Goal: Information Seeking & Learning: Find specific page/section

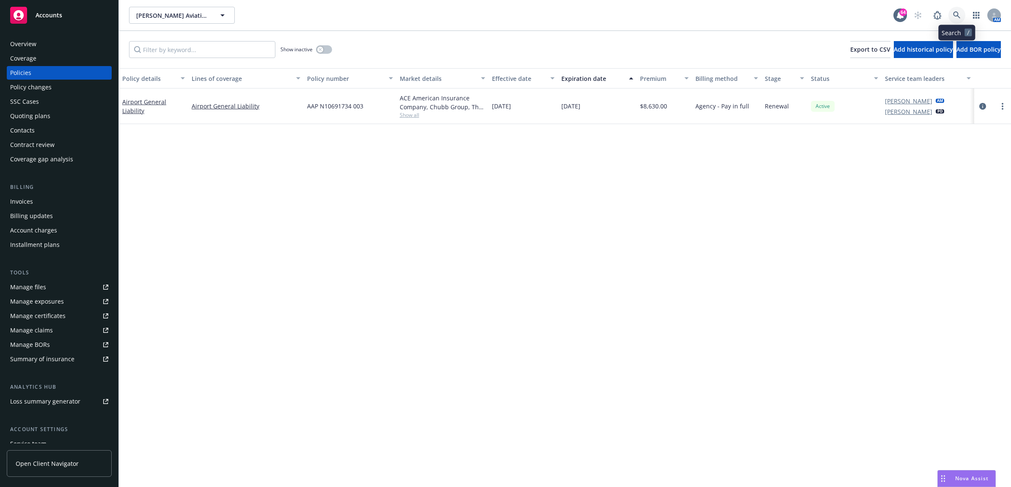
click at [960, 11] on icon at bounding box center [957, 15] width 8 height 8
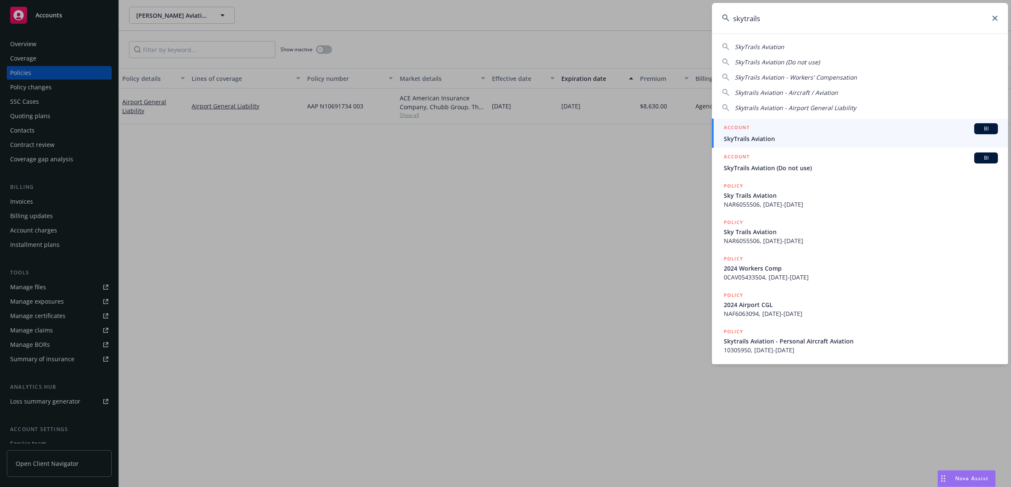
type input "skytrails"
click at [777, 136] on span "SkyTrails Aviation" at bounding box center [861, 138] width 274 height 9
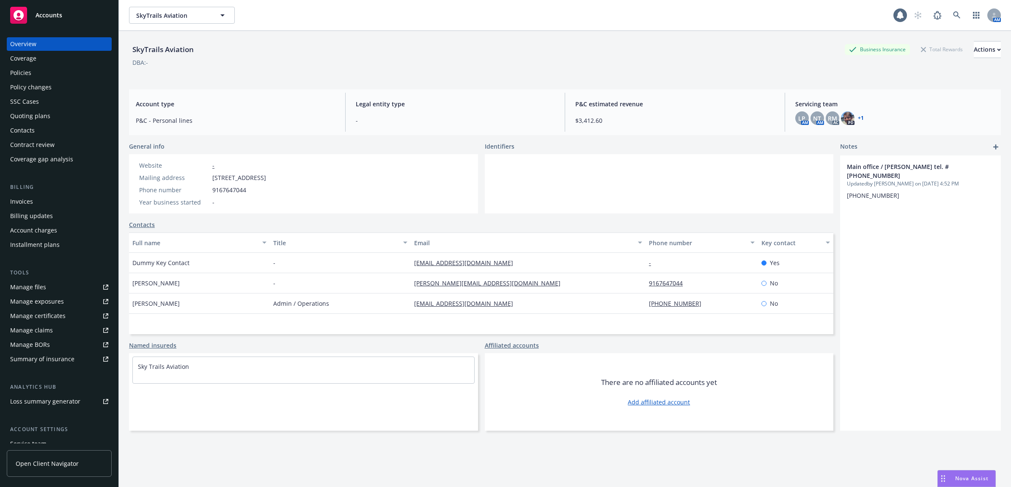
click at [53, 75] on div "Policies" at bounding box center [59, 73] width 98 height 14
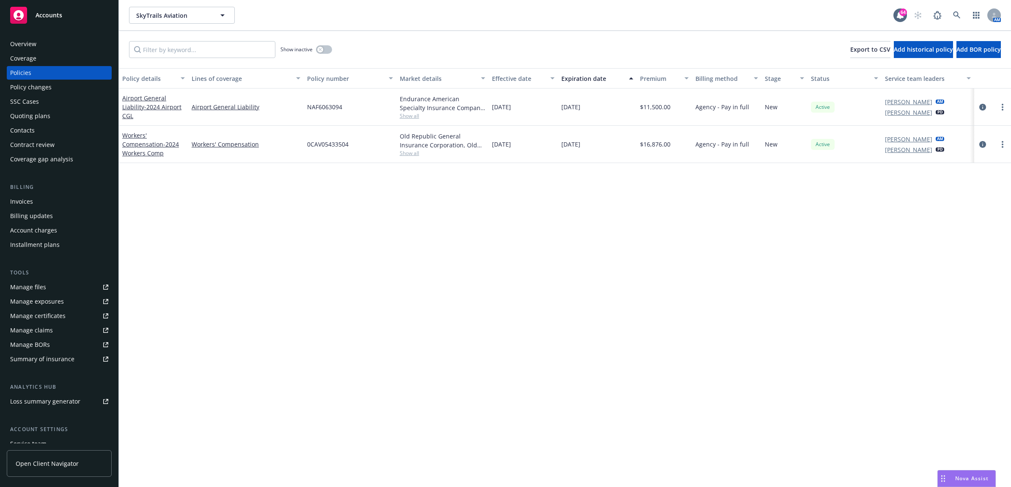
click at [28, 291] on div "Manage files" at bounding box center [28, 287] width 36 height 14
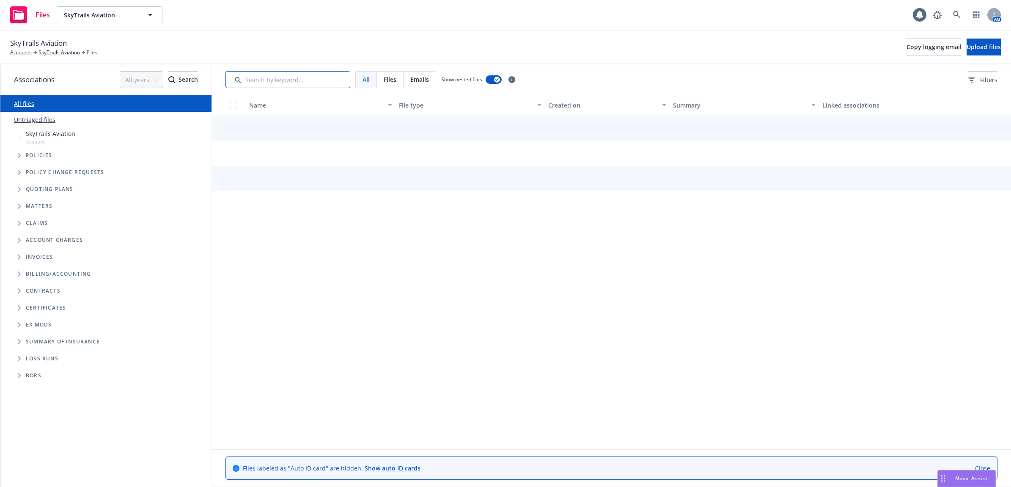
click at [282, 79] on input "Search by keyword..." at bounding box center [288, 79] width 125 height 17
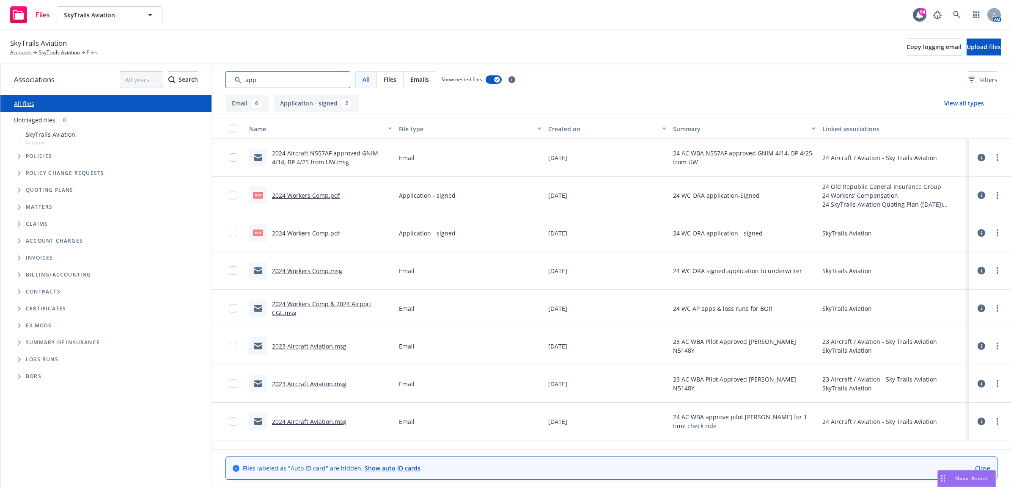
type input "app"
click at [286, 194] on link "2024 Workers Comp.pdf" at bounding box center [306, 195] width 68 height 8
click at [62, 51] on link "SkyTrails Aviation" at bounding box center [59, 53] width 41 height 8
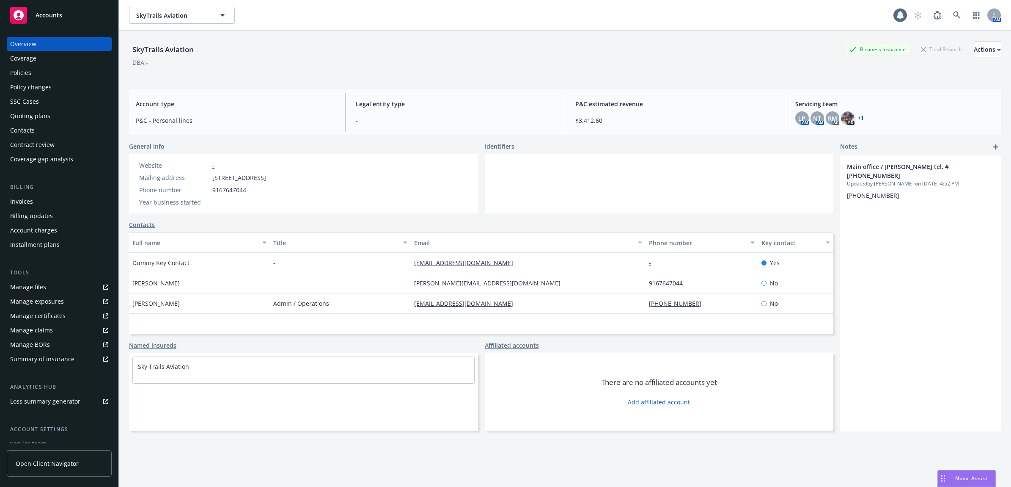
click at [64, 73] on div "Policies" at bounding box center [59, 73] width 98 height 14
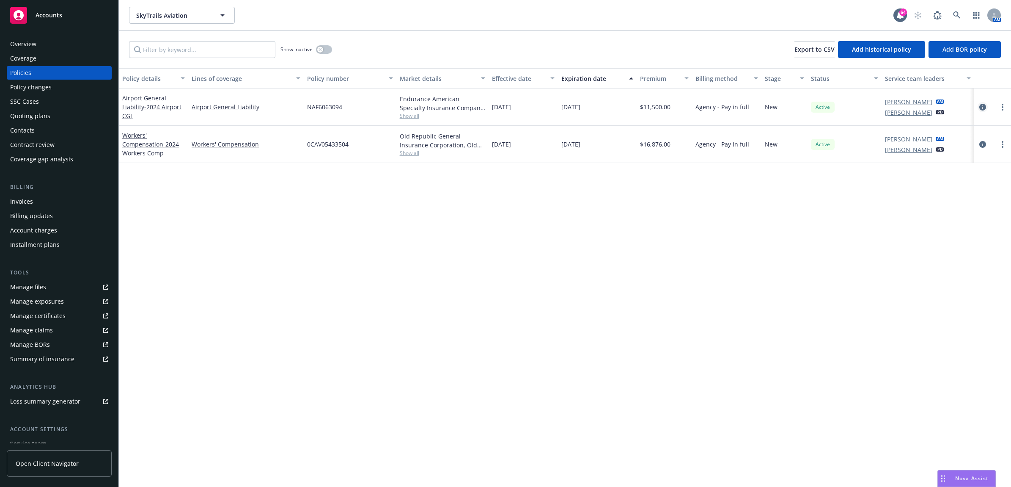
click at [983, 109] on icon "circleInformation" at bounding box center [982, 107] width 7 height 7
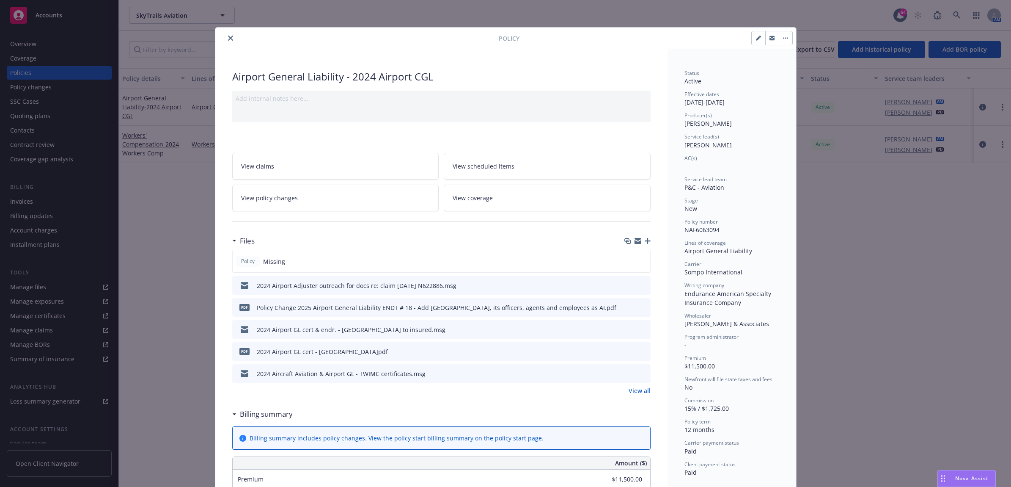
drag, startPoint x: 697, startPoint y: 282, endPoint x: 652, endPoint y: 328, distance: 64.3
click at [629, 392] on link "View all" at bounding box center [640, 390] width 22 height 9
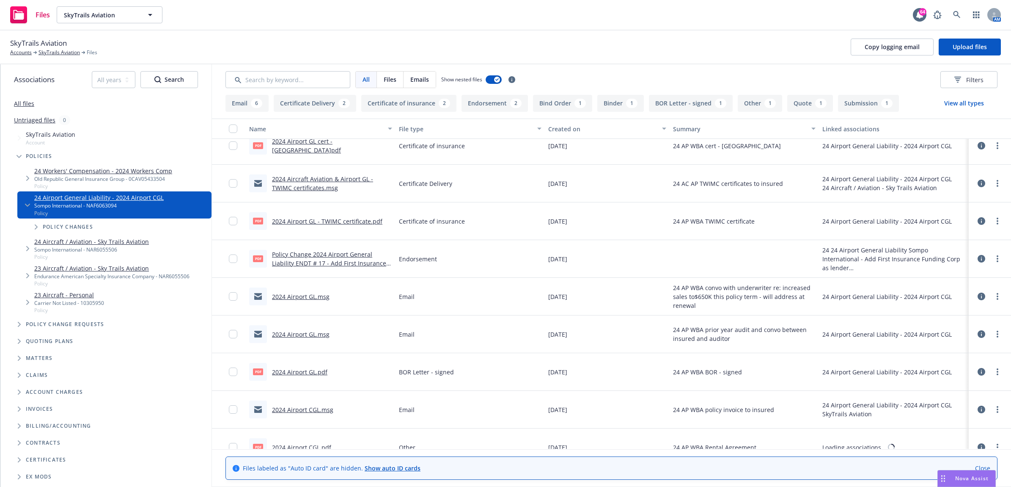
scroll to position [159, 0]
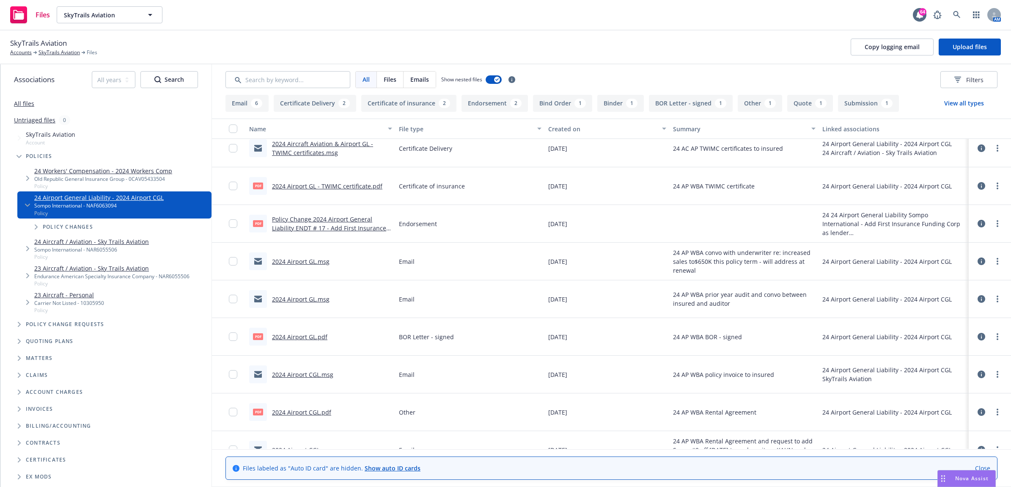
click at [309, 341] on div "2024 Airport GL.pdf" at bounding box center [299, 336] width 55 height 9
click at [310, 336] on link "2024 Airport GL.pdf" at bounding box center [299, 337] width 55 height 8
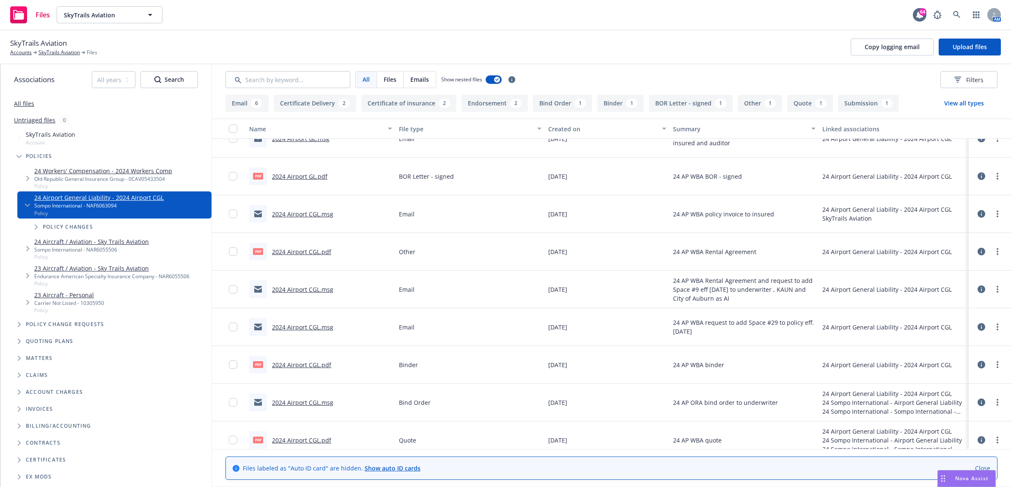
scroll to position [365, 0]
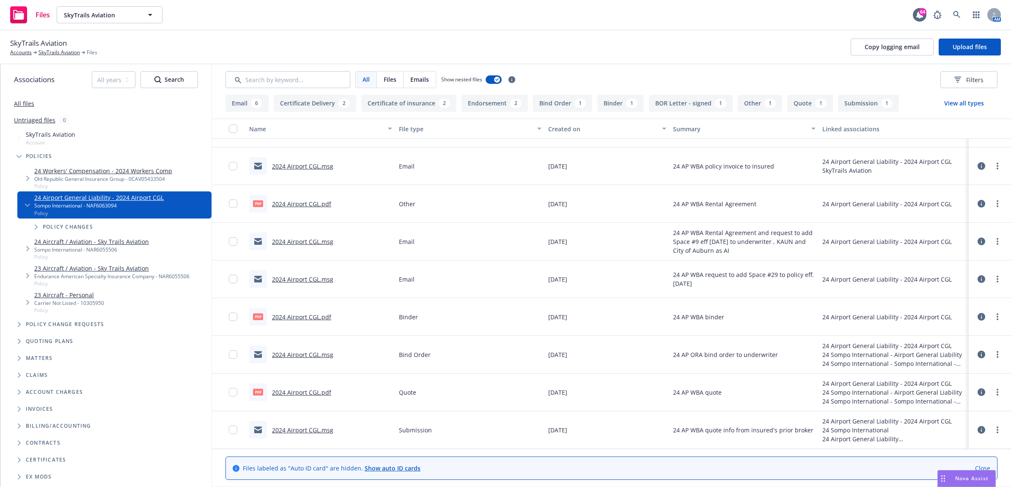
click at [303, 318] on link "2024 Airport CGL.pdf" at bounding box center [301, 317] width 59 height 8
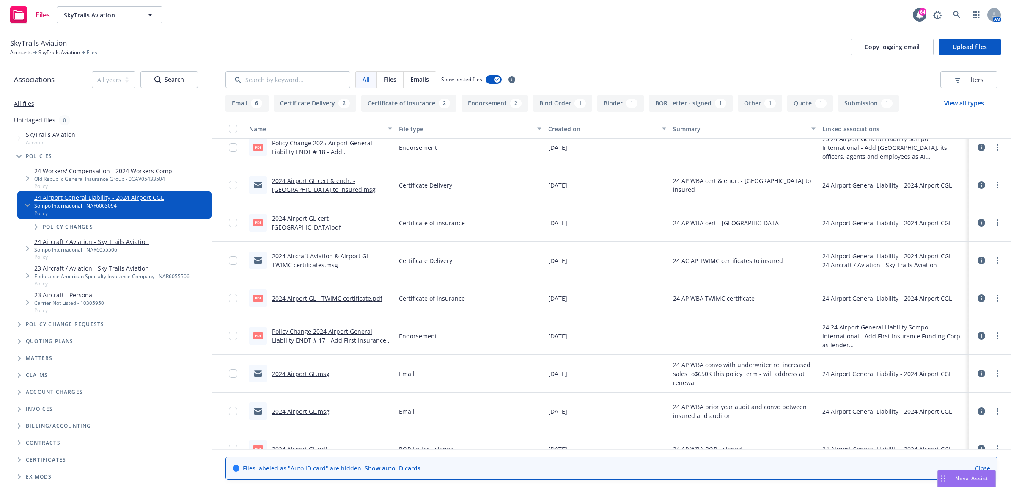
scroll to position [0, 0]
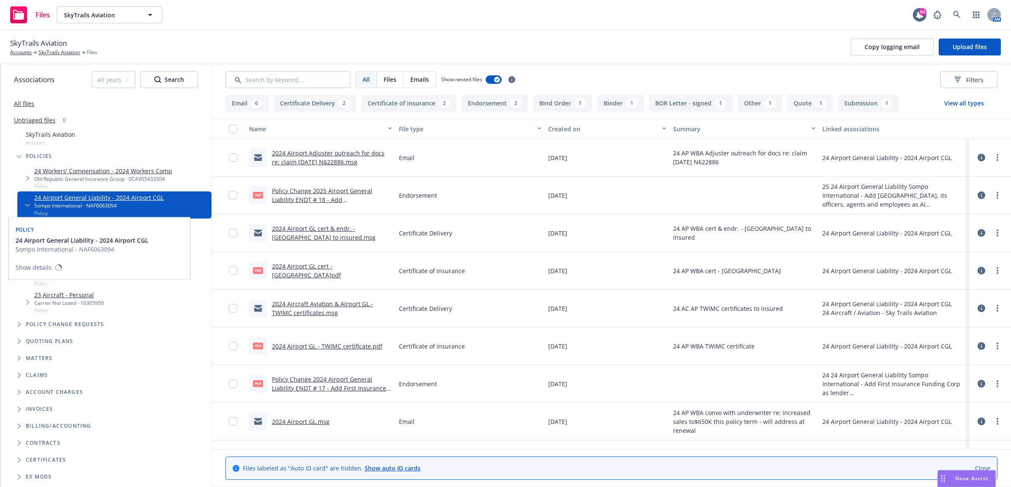
click at [100, 198] on link "24 Airport General Liability - 2024 Airport CGL" at bounding box center [98, 197] width 129 height 9
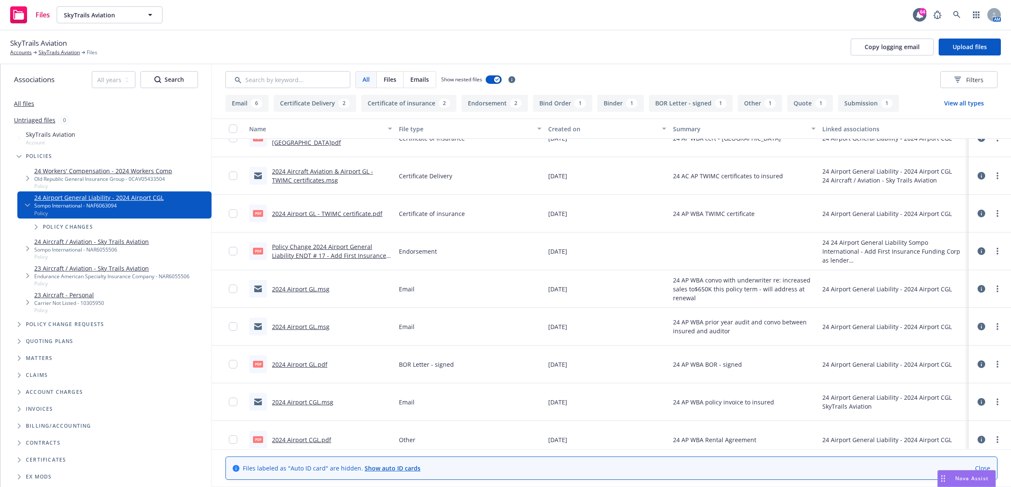
scroll to position [159, 0]
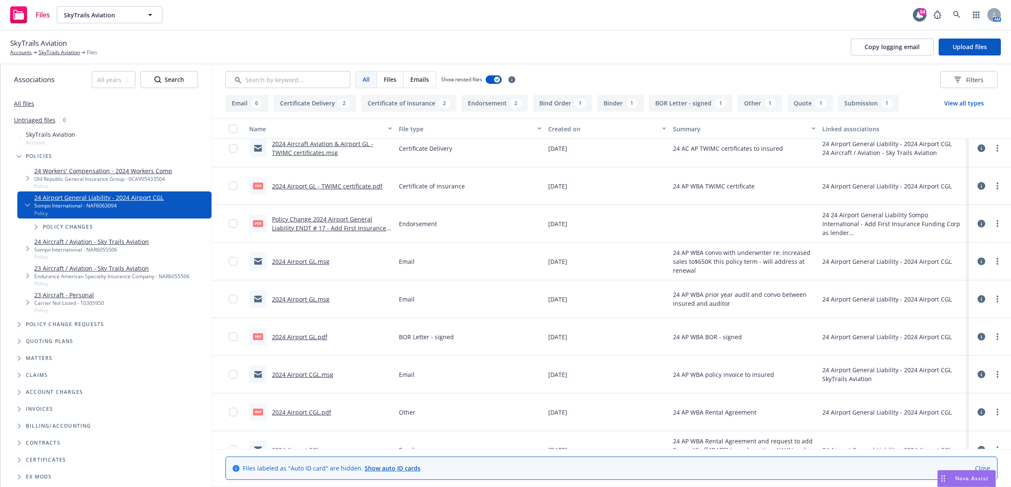
click at [305, 375] on link "2024 Airport CGL.msg" at bounding box center [302, 374] width 61 height 8
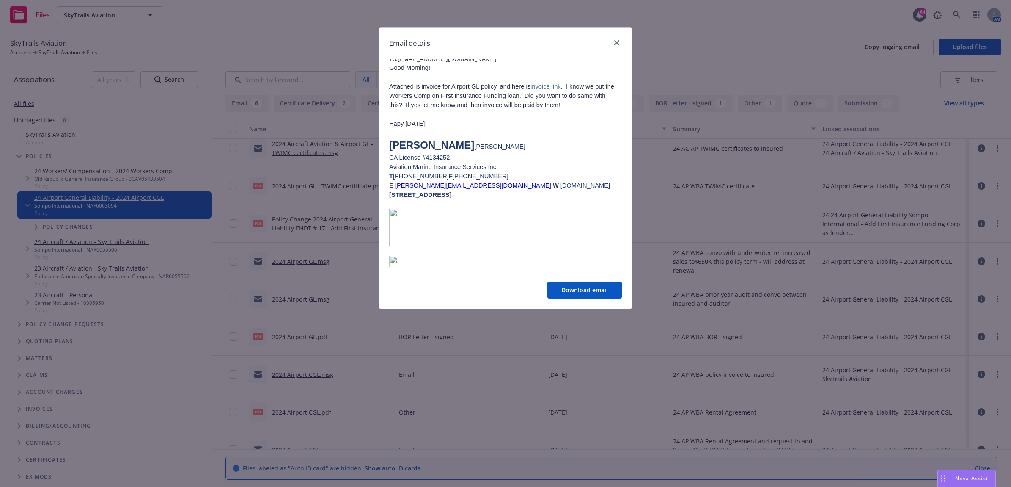
scroll to position [174, 0]
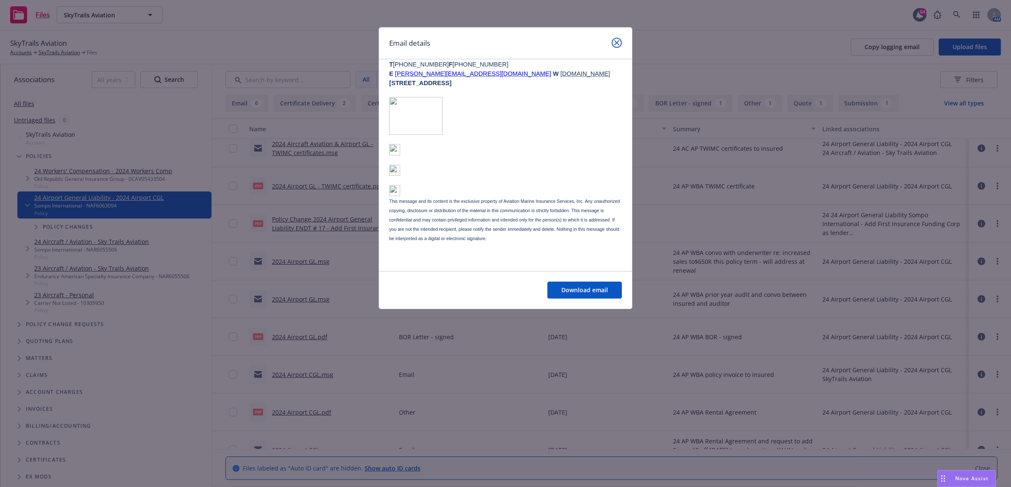
click at [616, 43] on icon "close" at bounding box center [616, 42] width 5 height 5
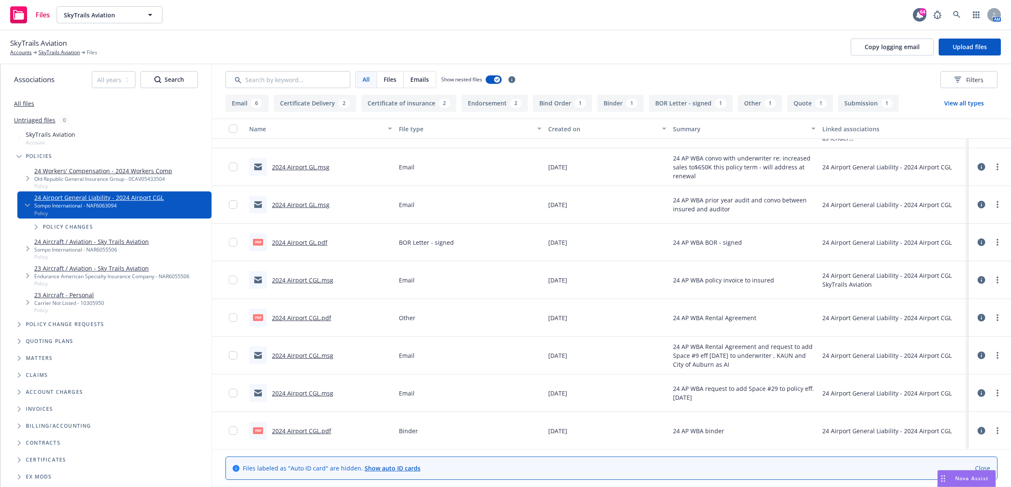
scroll to position [264, 0]
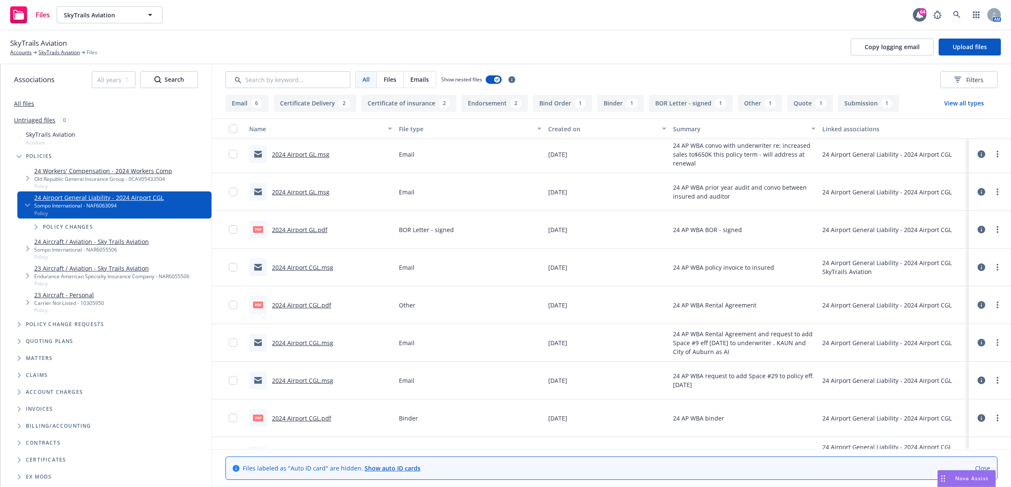
click at [316, 419] on link "2024 Airport CGL.pdf" at bounding box center [301, 418] width 59 height 8
click at [960, 17] on icon at bounding box center [956, 14] width 7 height 7
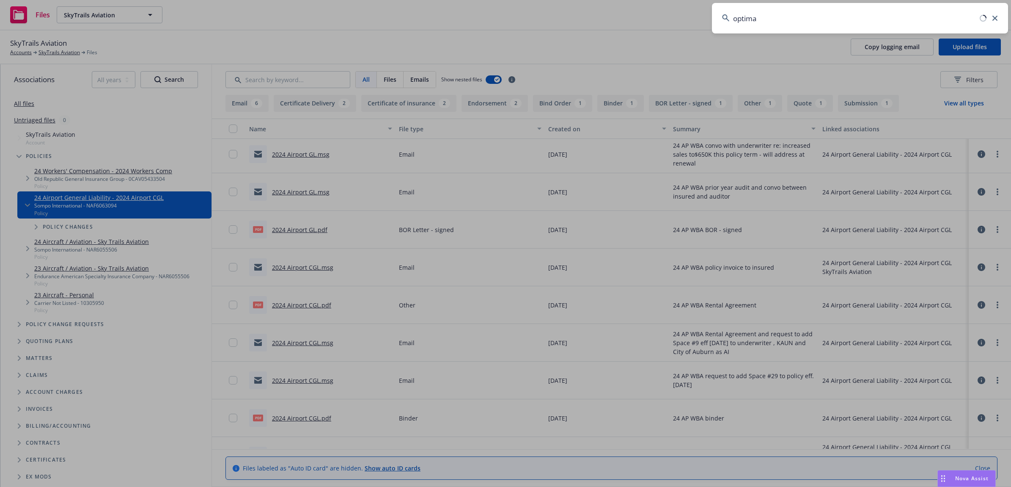
type input "optimal"
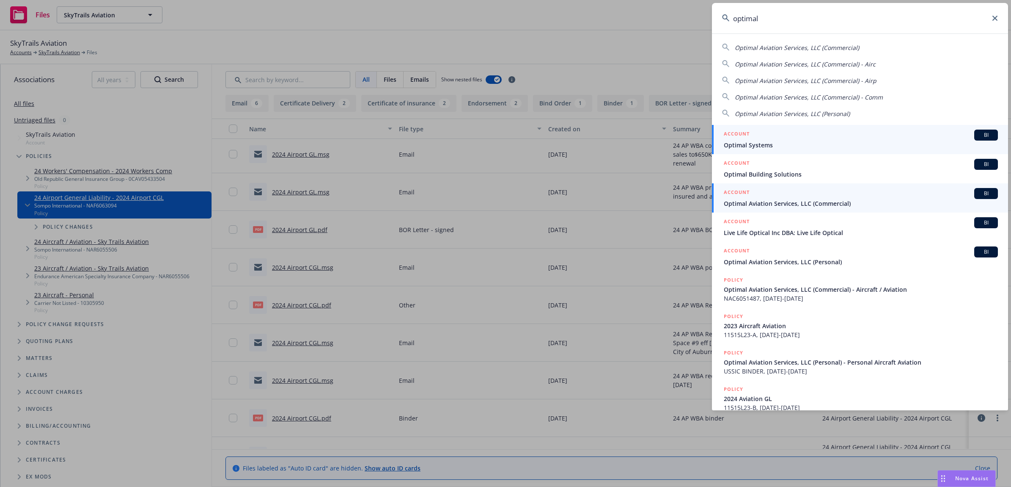
click at [833, 201] on span "Optimal Aviation Services, LLC (Commercial)" at bounding box center [861, 203] width 274 height 9
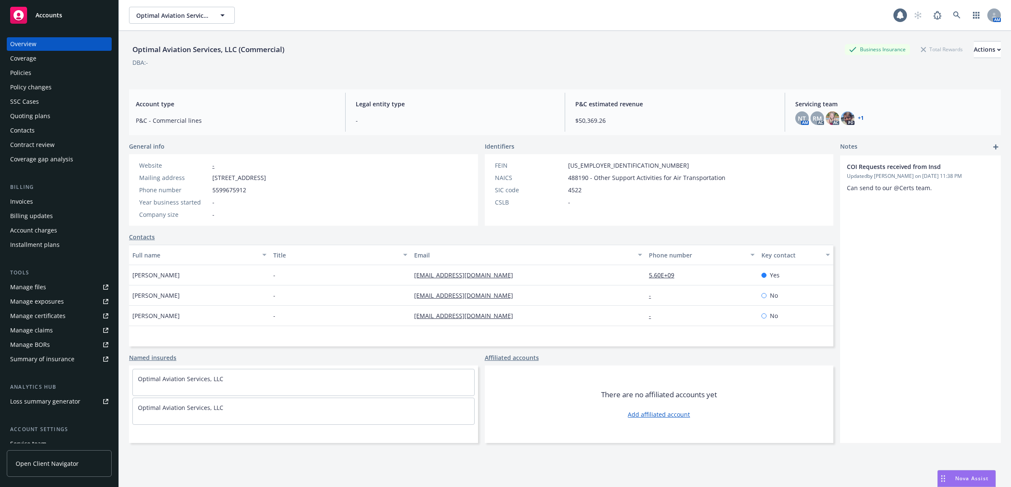
click at [39, 77] on div "Policies" at bounding box center [59, 73] width 98 height 14
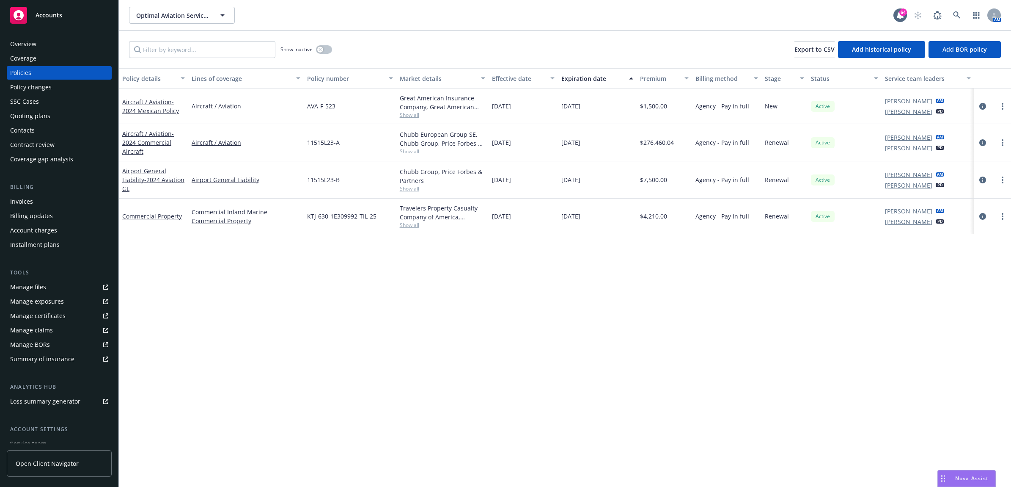
click at [30, 292] on div "Manage files" at bounding box center [28, 287] width 36 height 14
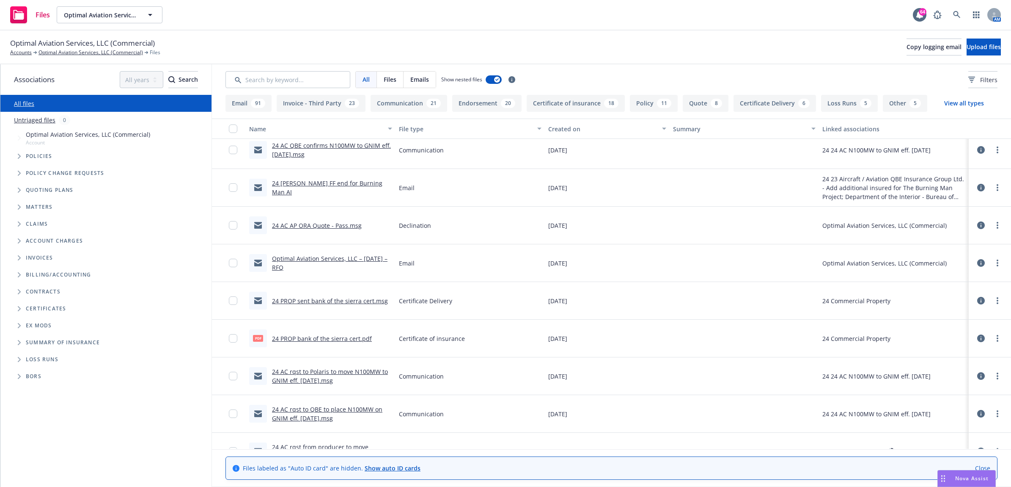
scroll to position [2327, 0]
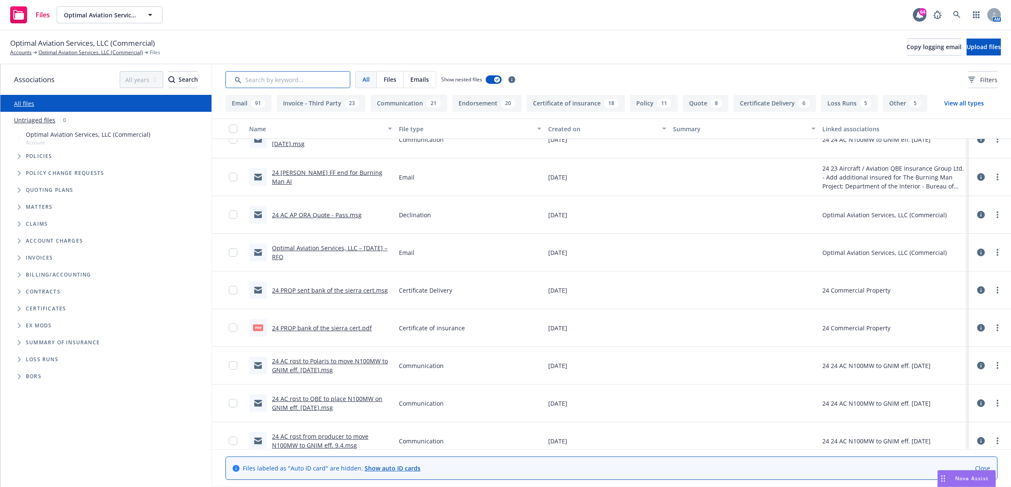
click at [320, 81] on input "Search by keyword..." at bounding box center [288, 79] width 125 height 17
type input "app"
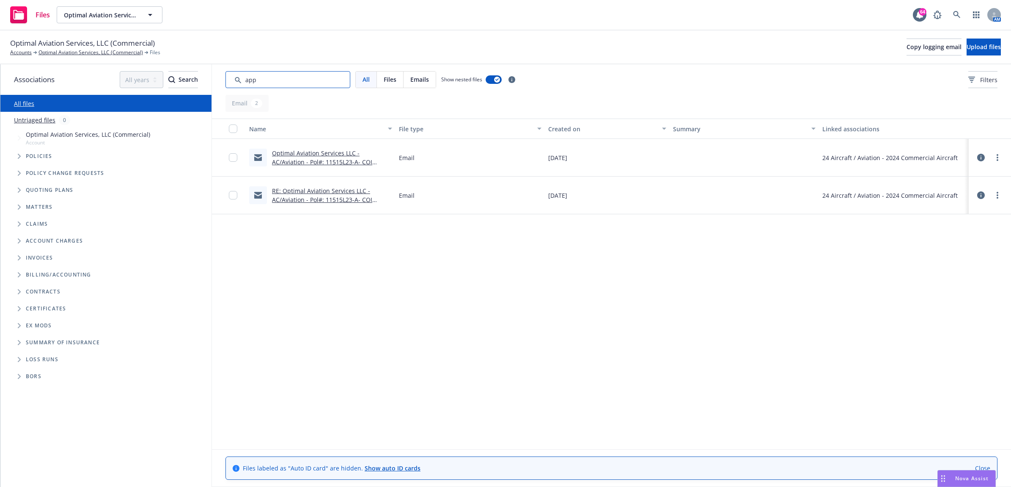
scroll to position [0, 0]
drag, startPoint x: 306, startPoint y: 80, endPoint x: 188, endPoint y: 80, distance: 117.6
click at [188, 80] on div "Associations All years 2027 2026 2025 2024 2023 2022 2021 2020 2019 2018 2017 2…" at bounding box center [505, 275] width 1011 height 422
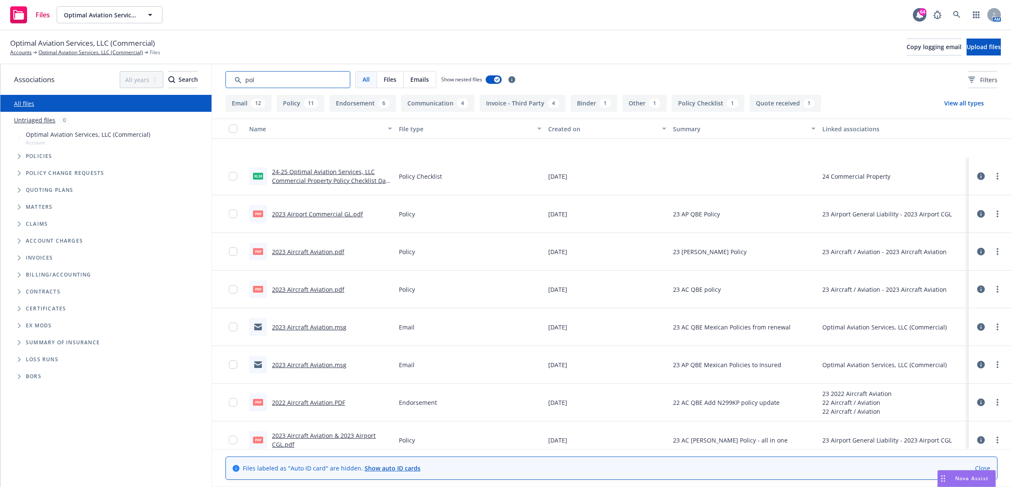
scroll to position [899, 0]
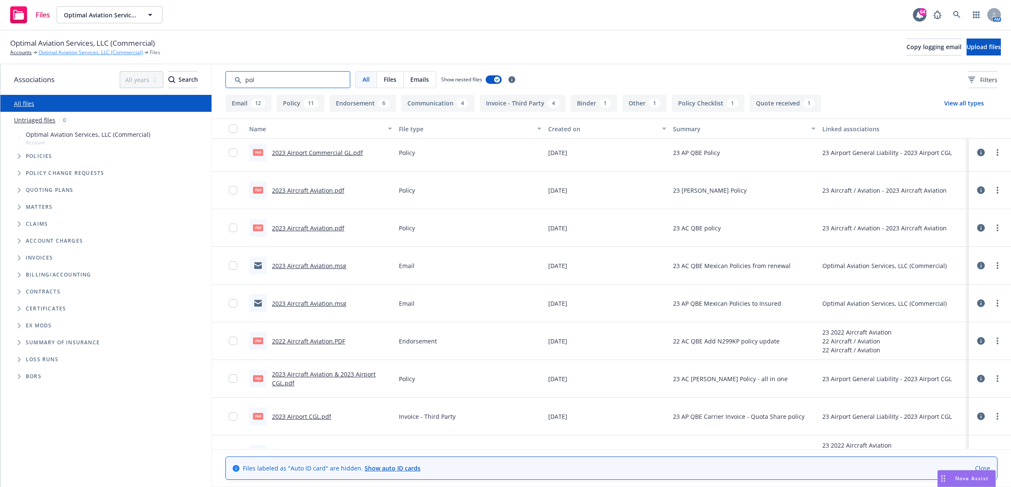
type input "pol"
click at [93, 52] on link "Optimal Aviation Services, LLC (Commercial)" at bounding box center [91, 53] width 105 height 8
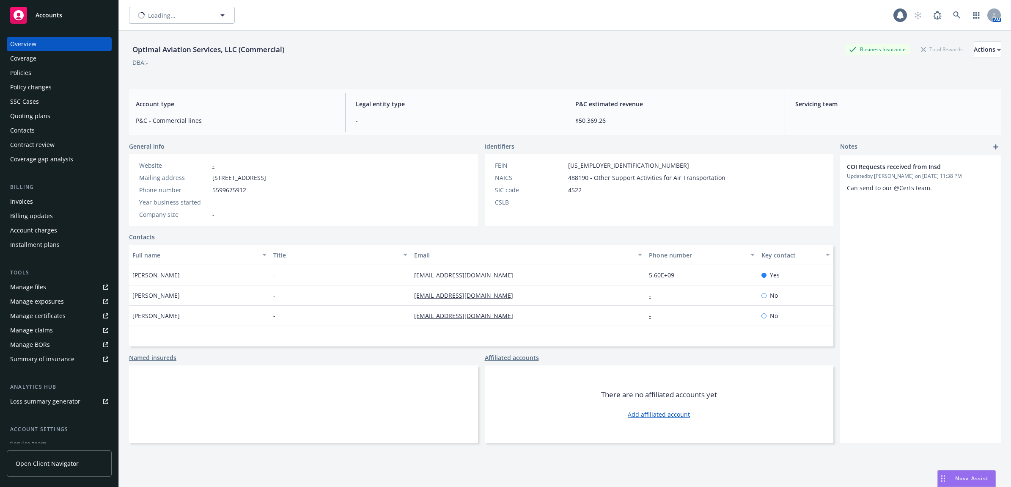
click at [40, 77] on div "Policies" at bounding box center [59, 73] width 98 height 14
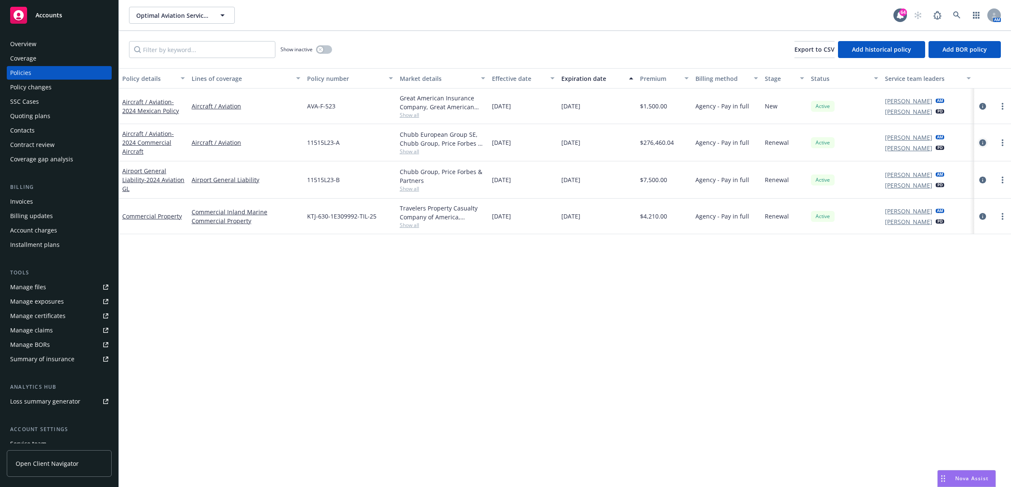
click at [980, 143] on icon "circleInformation" at bounding box center [982, 142] width 7 height 7
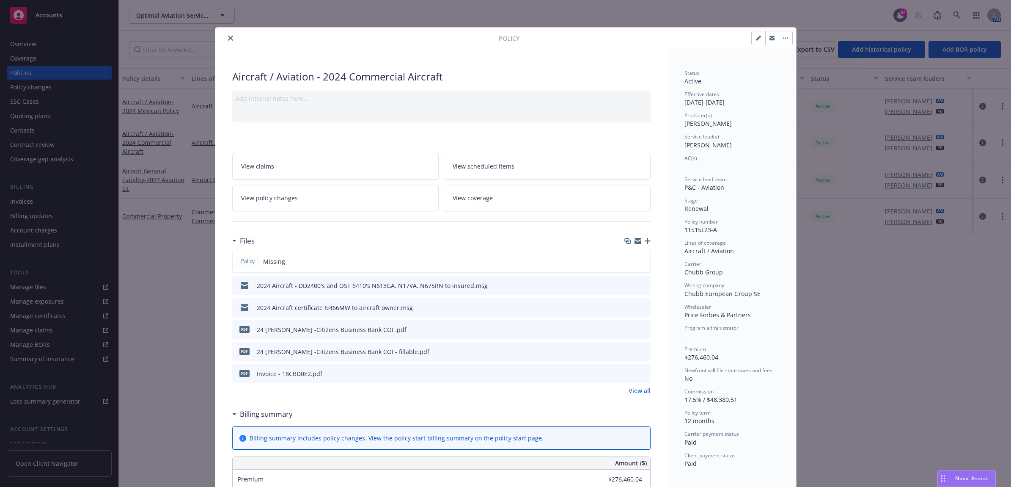
click at [636, 391] on link "View all" at bounding box center [640, 390] width 22 height 9
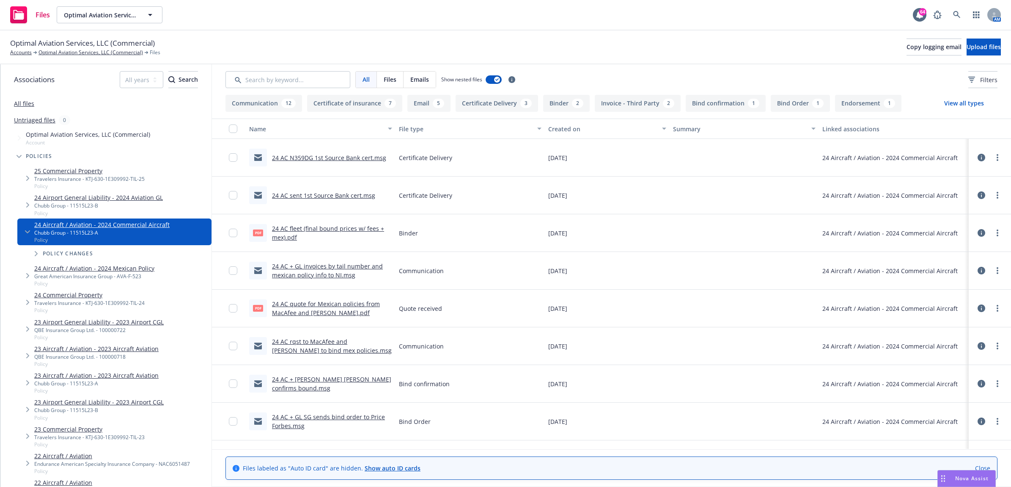
scroll to position [983, 0]
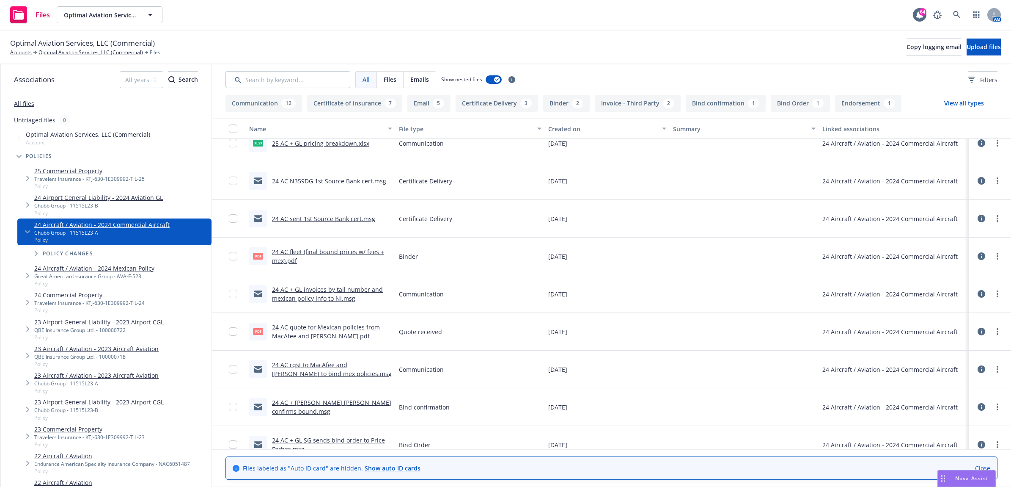
click at [352, 252] on link "24 AC fleet (final bound prices w/ fees + mex).pdf" at bounding box center [328, 256] width 112 height 17
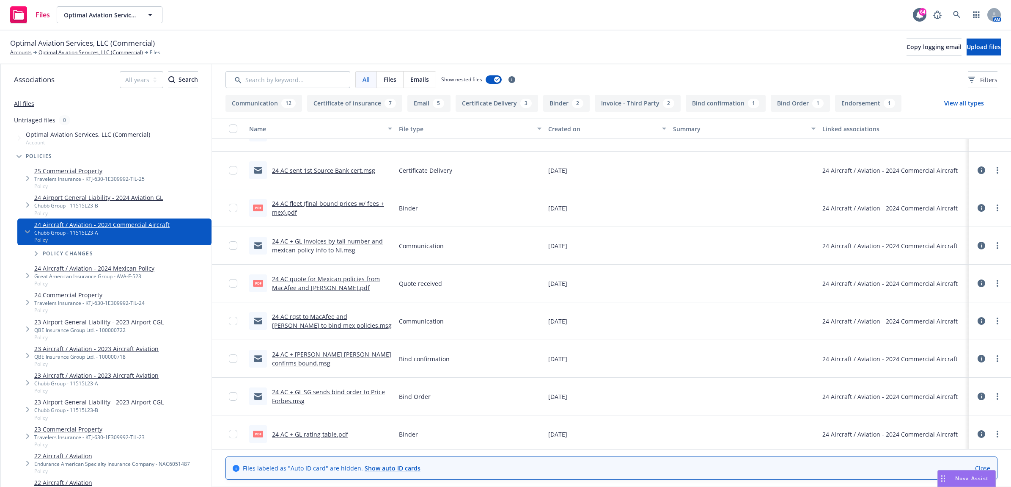
scroll to position [1036, 0]
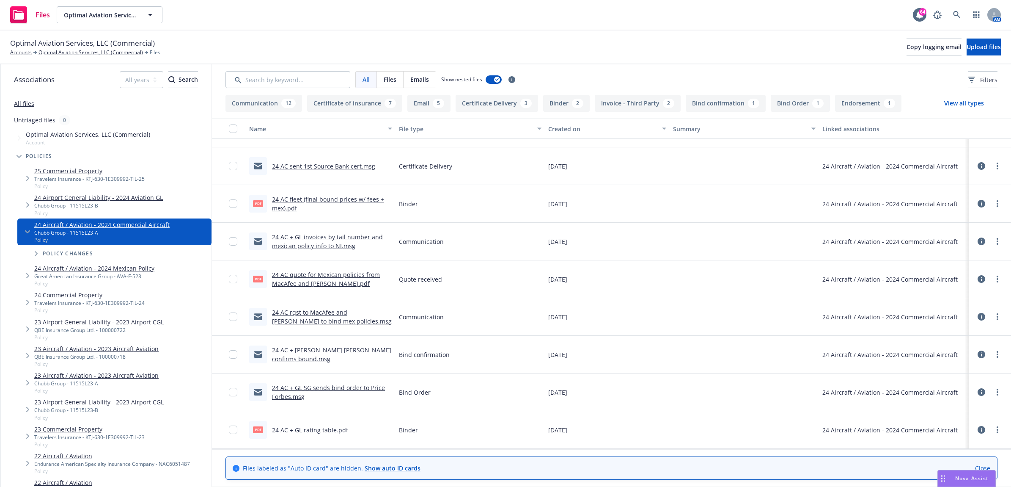
click at [316, 428] on link "24 AC + GL rating table.pdf" at bounding box center [310, 430] width 76 height 8
click at [61, 195] on link "24 Airport General Liability - 2024 Aviation GL" at bounding box center [98, 197] width 129 height 9
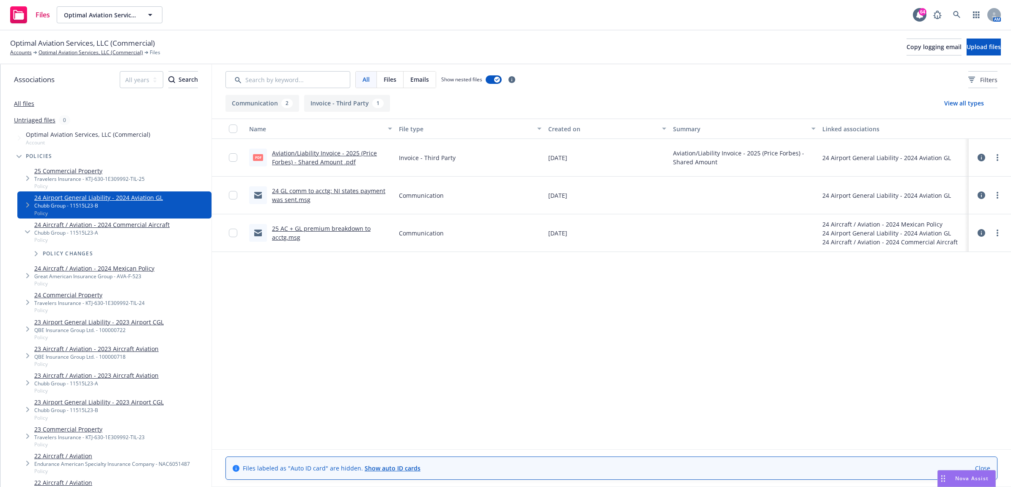
click at [284, 227] on link "25 AC + GL premium breakdown to acctg.msg" at bounding box center [321, 232] width 99 height 17
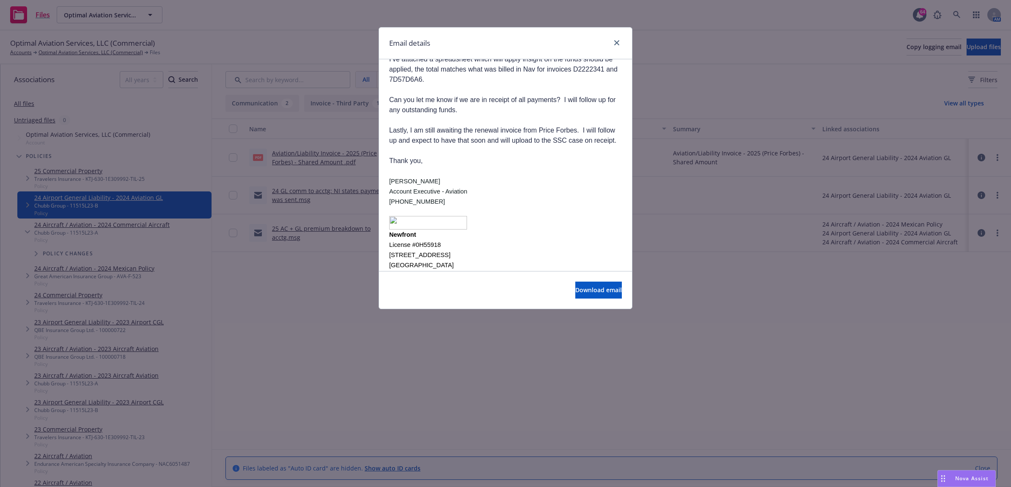
scroll to position [159, 0]
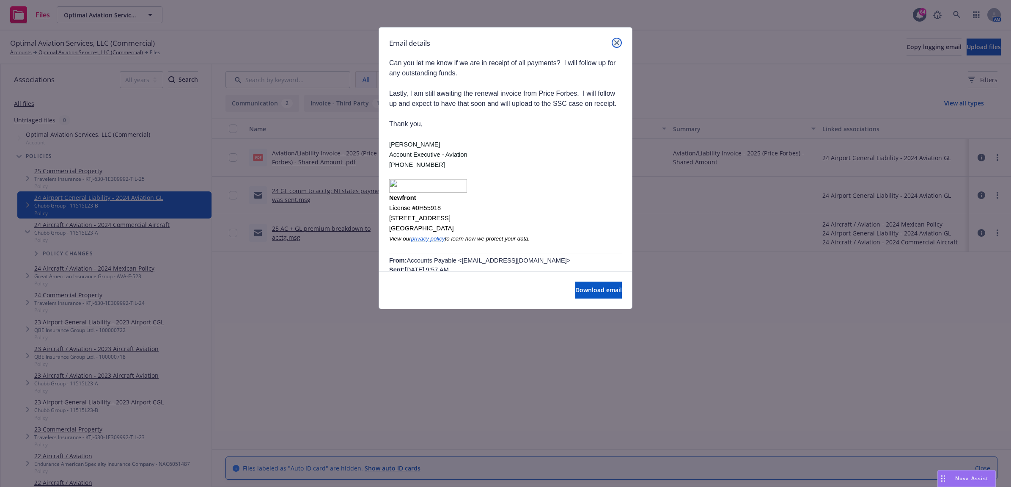
click at [613, 45] on link "close" at bounding box center [617, 43] width 10 height 10
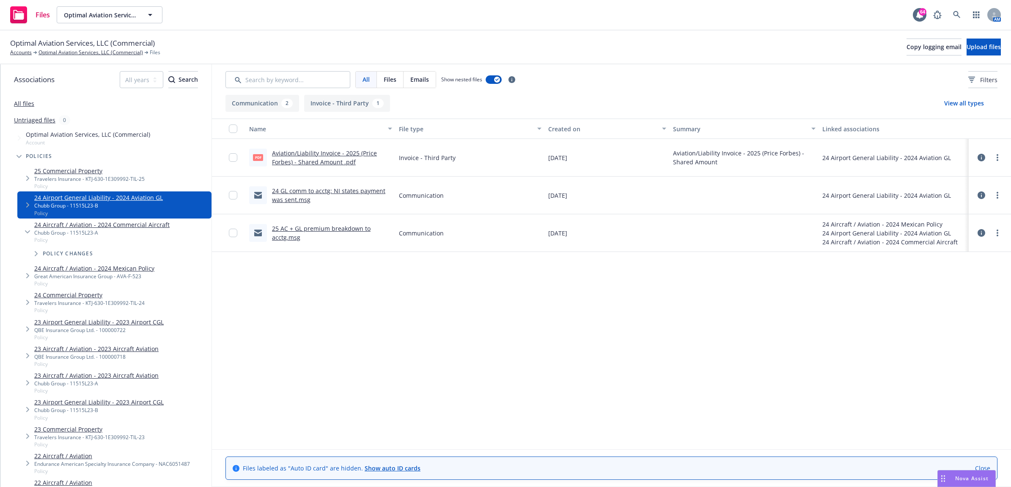
click at [299, 160] on link "Aviation/Liability Invoice - 2025 (Price Forbes) - Shared Amount .pdf" at bounding box center [324, 157] width 105 height 17
click at [63, 318] on link "23 Airport General Liability - 2023 Airport CGL" at bounding box center [98, 321] width 129 height 9
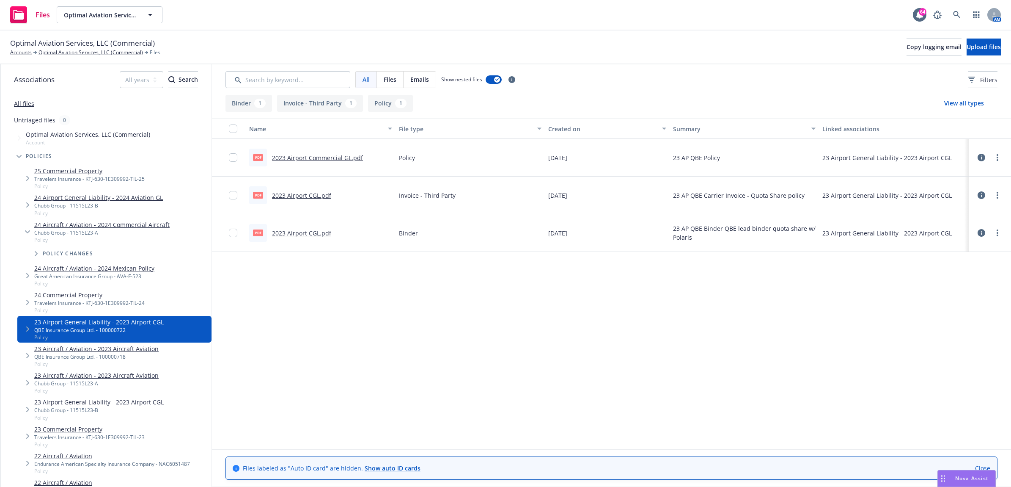
click at [325, 156] on link "2023 Airport Commercial GL.pdf" at bounding box center [317, 158] width 91 height 8
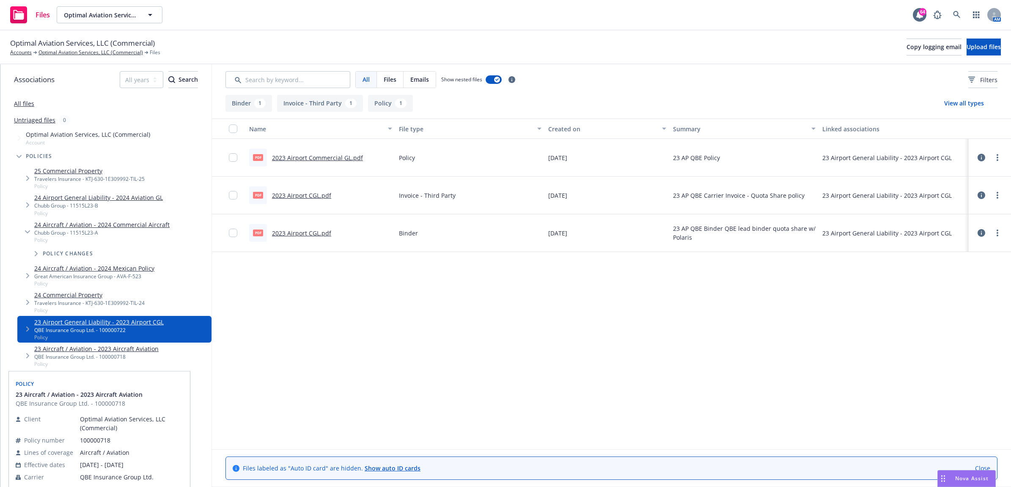
click at [99, 350] on link "23 Aircraft / Aviation - 2023 Aircraft Aviation" at bounding box center [96, 348] width 124 height 9
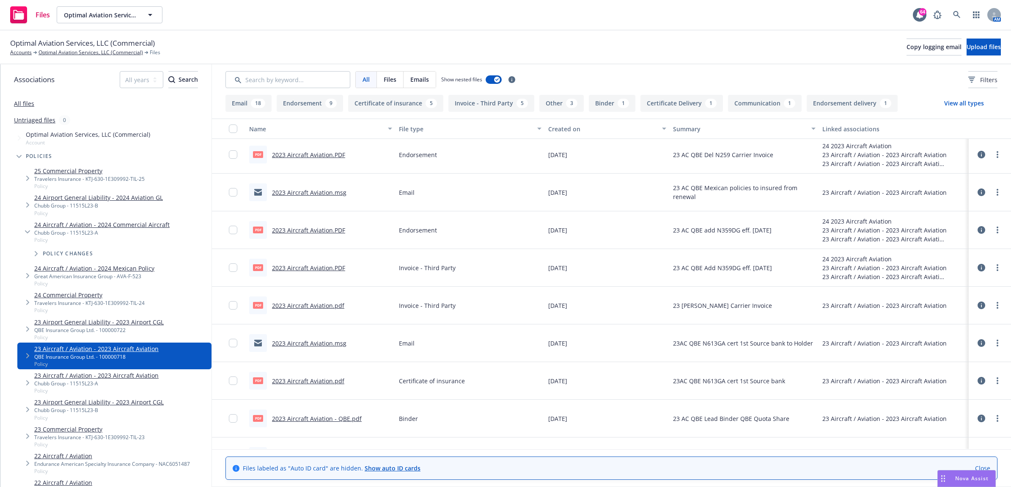
scroll to position [1371, 0]
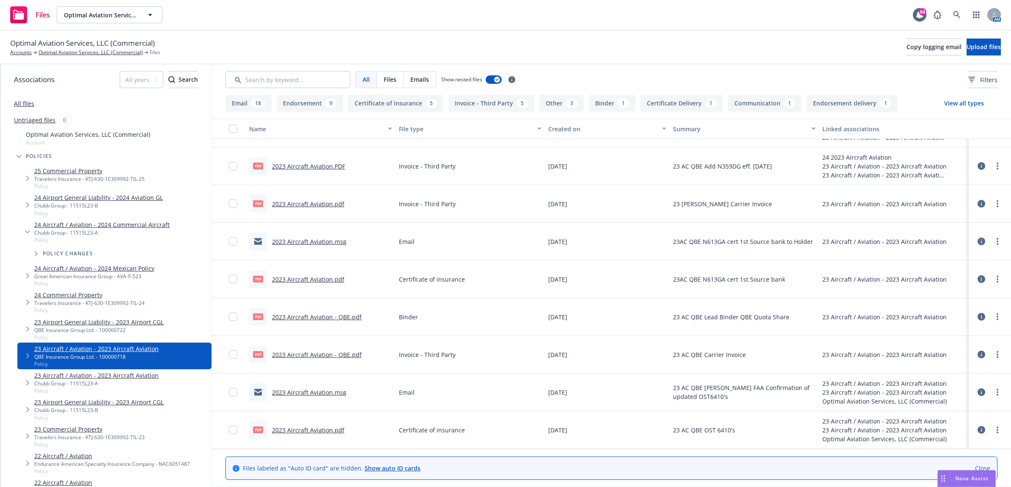
click at [337, 316] on link "2023 Aircraft Aviation - QBE.pdf" at bounding box center [317, 317] width 90 height 8
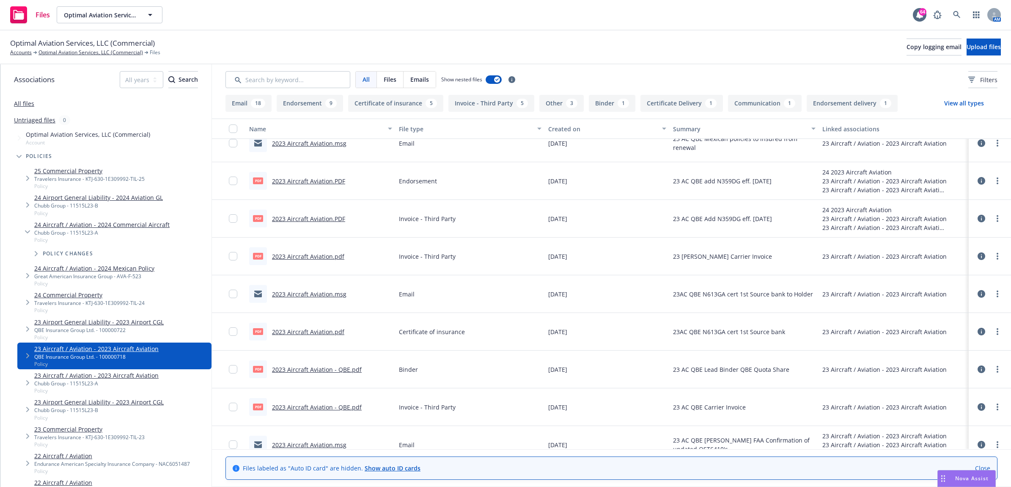
click at [87, 321] on link "23 Airport General Liability - 2023 Airport CGL" at bounding box center [98, 321] width 129 height 9
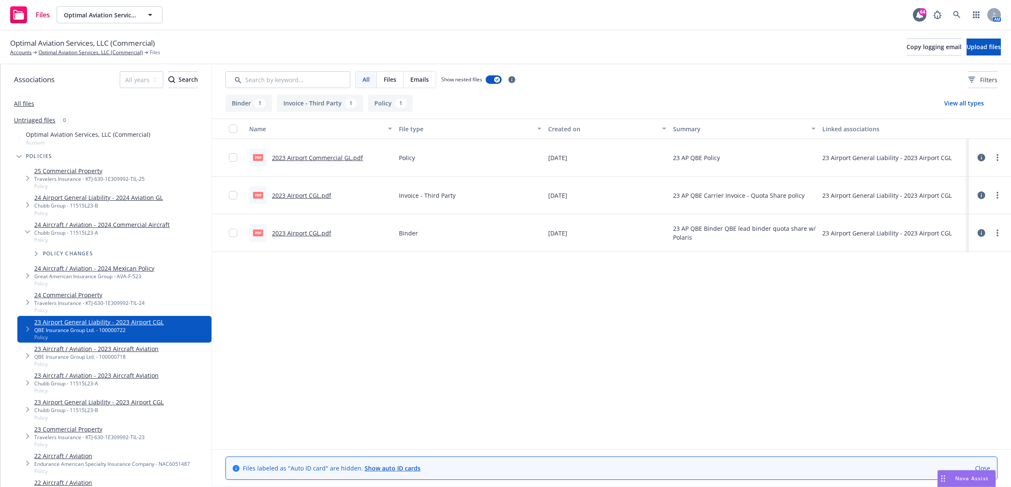
click at [331, 154] on link "2023 Airport Commercial GL.pdf" at bounding box center [317, 158] width 91 height 8
click at [961, 14] on link at bounding box center [957, 14] width 17 height 17
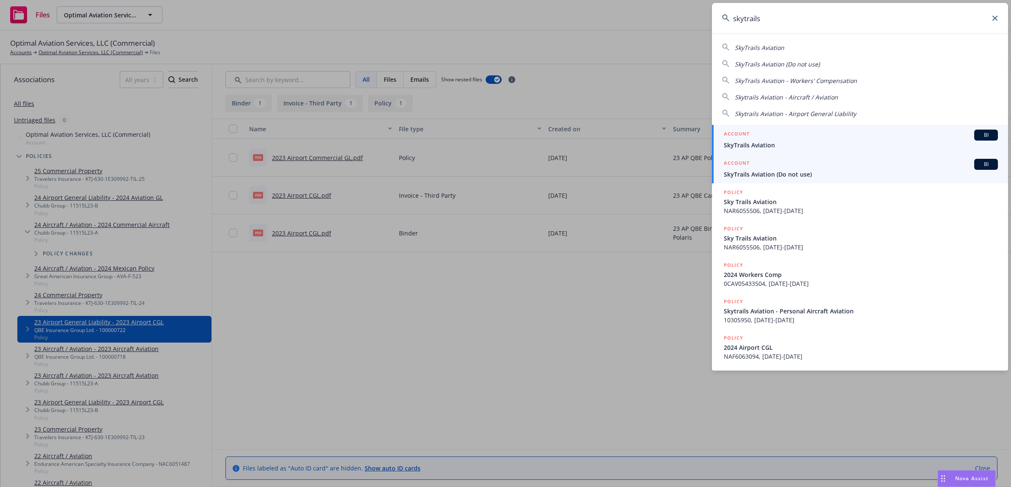
type input "skytrails"
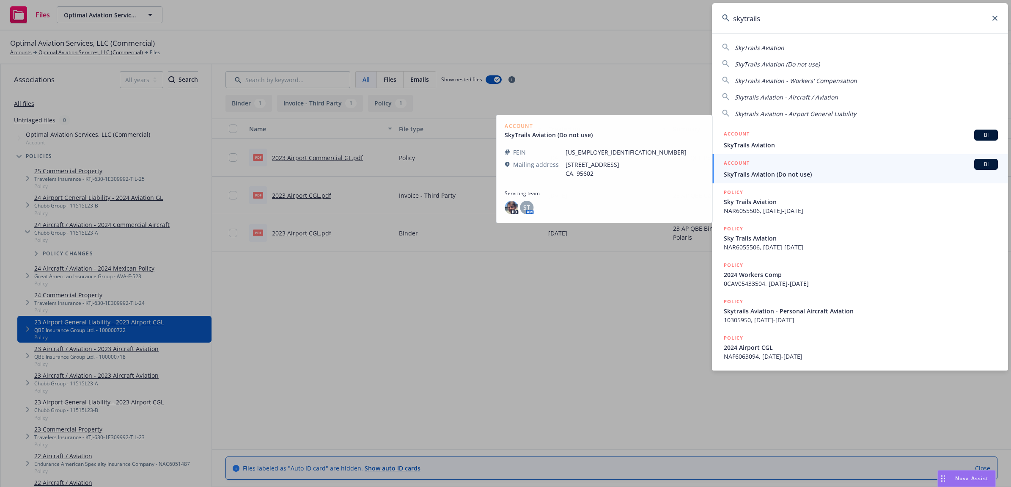
click at [784, 140] on span "SkyTrails Aviation" at bounding box center [861, 144] width 274 height 9
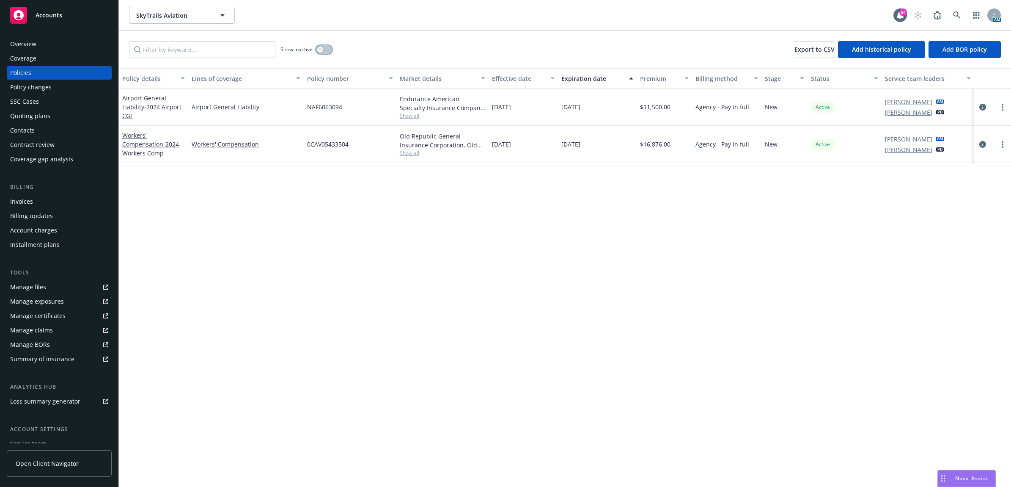
click at [321, 52] on button "button" at bounding box center [324, 49] width 16 height 8
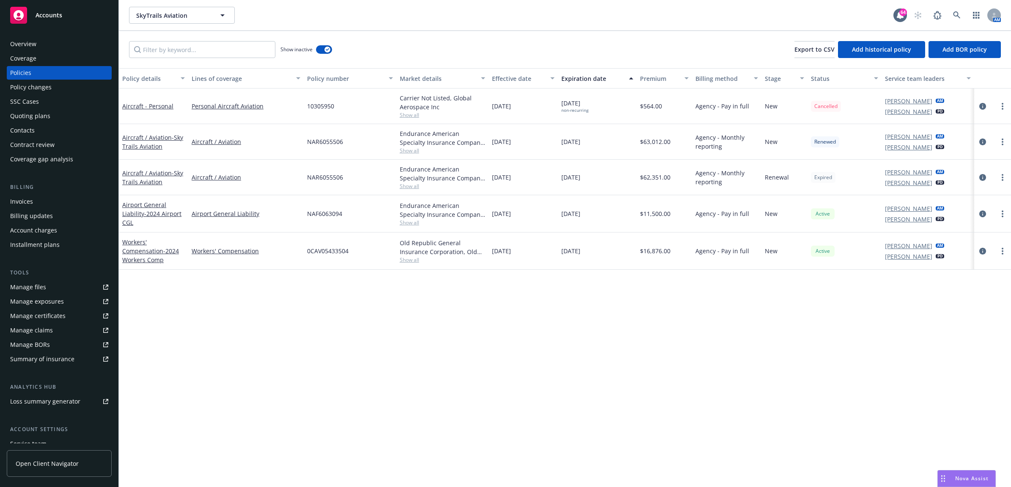
click at [39, 285] on div "Manage files" at bounding box center [28, 287] width 36 height 14
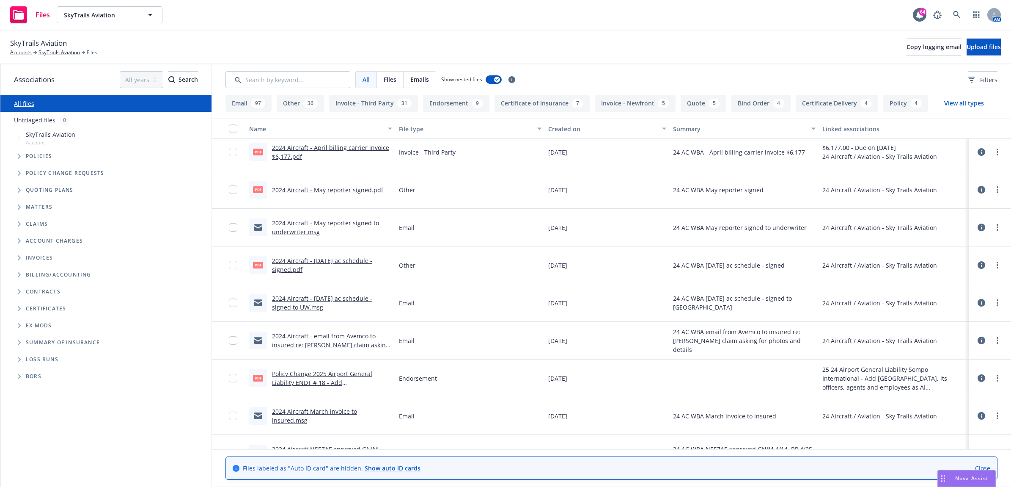
scroll to position [159, 0]
